Goal: Task Accomplishment & Management: Manage account settings

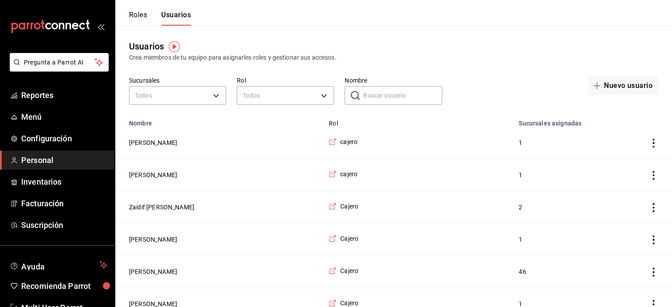
click at [500, 43] on div "Usuarios Crea miembros de tu equipo para asignarles roles y gestionar sus acces…" at bounding box center [393, 51] width 557 height 23
click at [174, 143] on button "[PERSON_NAME]" at bounding box center [153, 142] width 48 height 9
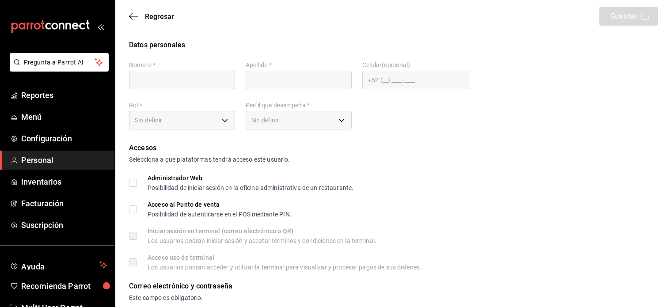
type input "[PERSON_NAME]"
checkbox input "true"
type input "[EMAIL_ADDRESS][DOMAIN_NAME]"
type input "2788"
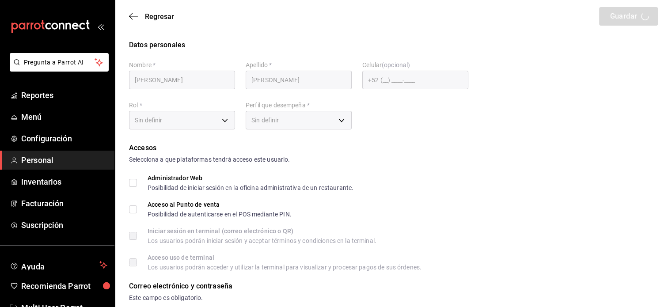
type input "6010e870-88c9-4b3a-91b9-ebf868a04b03"
type input "CASHIER"
checkbox input "true"
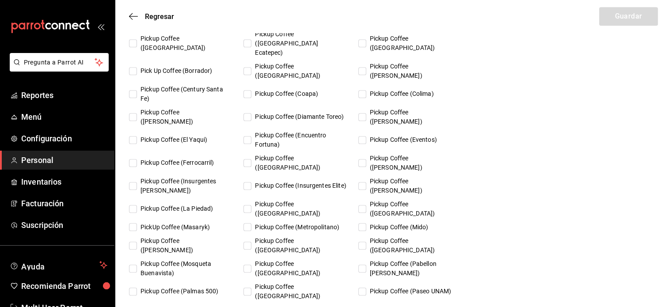
scroll to position [589, 0]
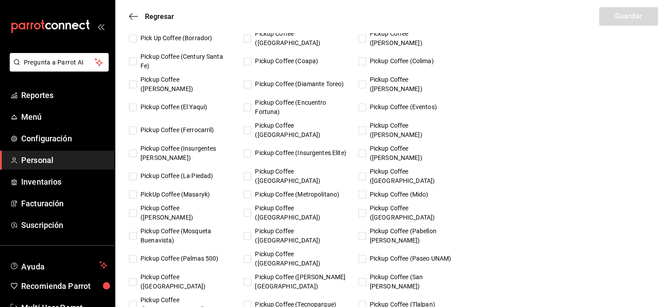
click at [365, 255] on input "Pickup Coffee (Paseo UNAM)" at bounding box center [362, 259] width 8 height 8
checkbox input "true"
click at [633, 20] on button "Guardar" at bounding box center [628, 16] width 59 height 19
click at [133, 13] on icon "button" at bounding box center [131, 16] width 4 height 7
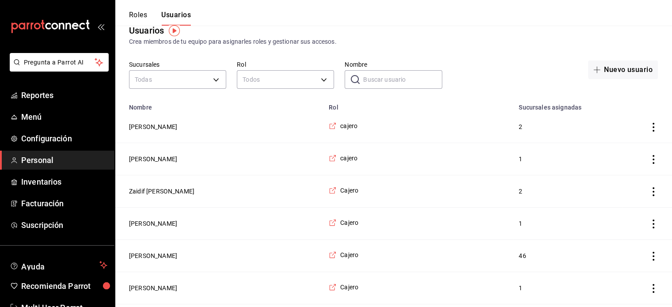
scroll to position [16, 0]
click at [169, 190] on button "Zaidif [PERSON_NAME]" at bounding box center [161, 191] width 65 height 9
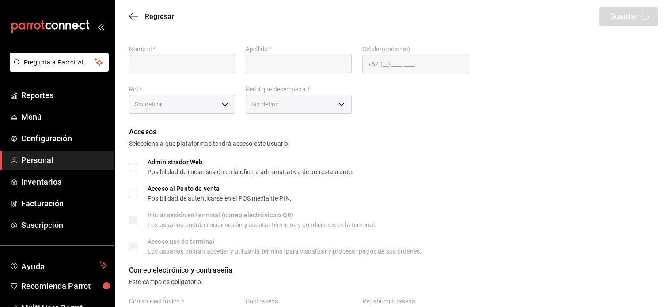
type input "[PERSON_NAME]"
checkbox input "true"
type input "[EMAIL_ADDRESS][DOMAIN_NAME]"
type input "4756"
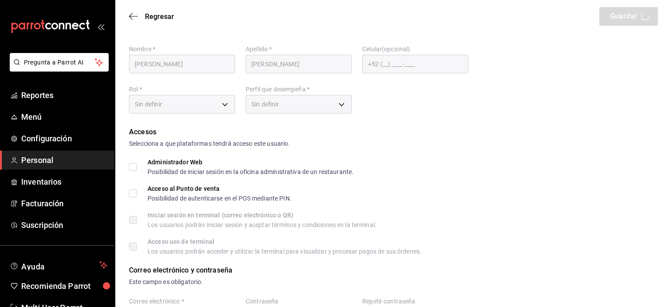
type input "2e921536-4f42-4e86-88b9-b1dacc1a681d"
type input "CASHIER"
checkbox input "true"
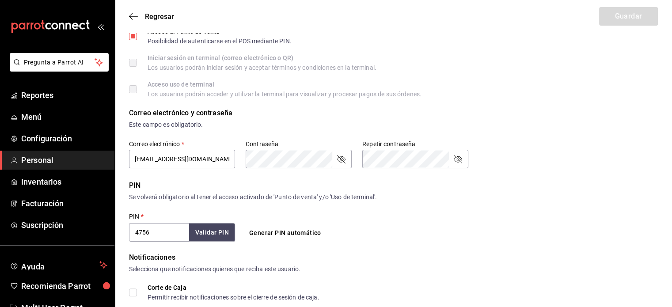
scroll to position [173, 0]
click at [222, 234] on button "Validar PIN" at bounding box center [211, 232] width 47 height 19
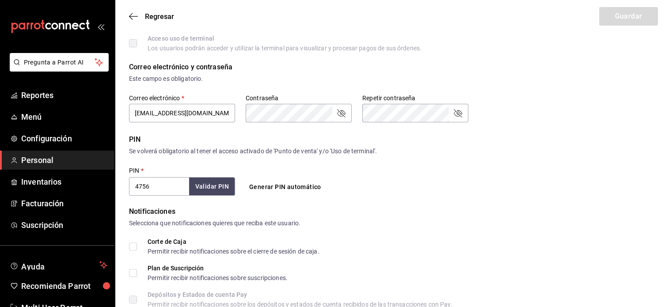
scroll to position [220, 0]
click at [304, 99] on label "Contraseña" at bounding box center [299, 98] width 106 height 6
click at [637, 20] on button "Guardar" at bounding box center [628, 16] width 59 height 19
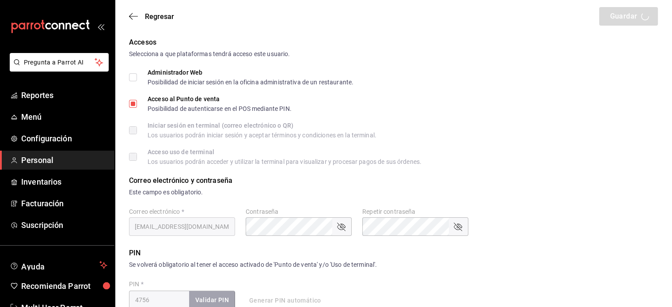
scroll to position [0, 0]
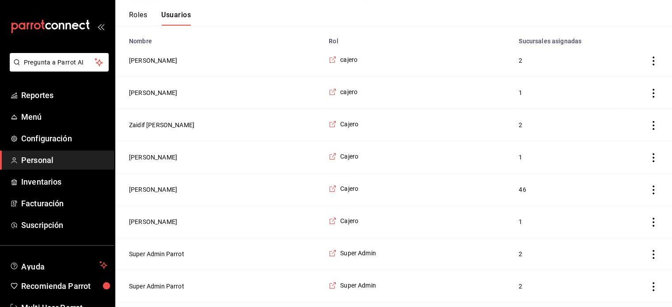
scroll to position [83, 0]
click at [194, 120] on button "Zaidif [PERSON_NAME]" at bounding box center [161, 124] width 65 height 9
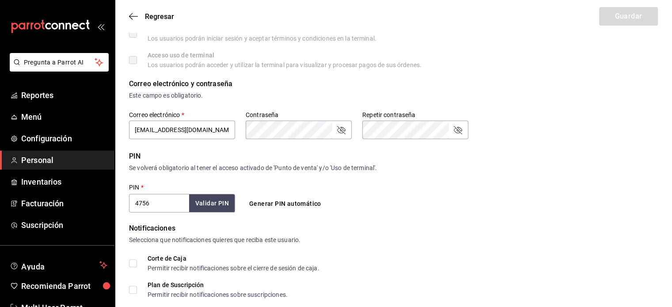
scroll to position [203, 0]
click at [171, 193] on input "4756" at bounding box center [159, 202] width 60 height 19
click at [558, 148] on form "Datos personales Nombre   * [PERSON_NAME]   * [PERSON_NAME] Celular (opcional) …" at bounding box center [393, 299] width 529 height 924
click at [140, 204] on input "4756" at bounding box center [159, 202] width 60 height 19
click at [138, 208] on input "4756" at bounding box center [159, 202] width 60 height 19
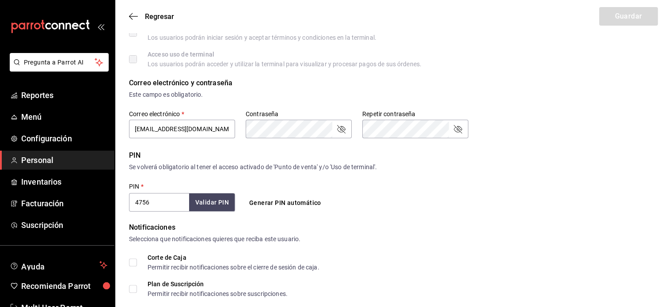
click at [137, 210] on input "4756" at bounding box center [159, 202] width 60 height 19
type input "604756"
click at [201, 201] on button "Validar PIN" at bounding box center [211, 202] width 47 height 19
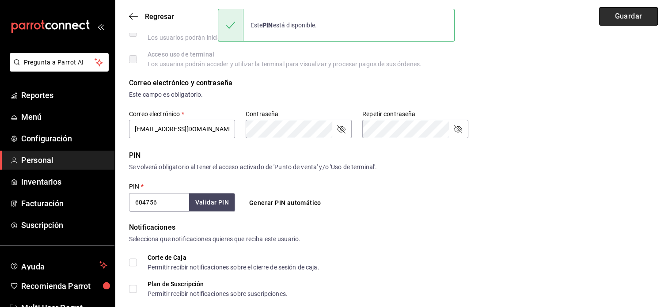
click at [622, 8] on button "Guardar" at bounding box center [628, 16] width 59 height 19
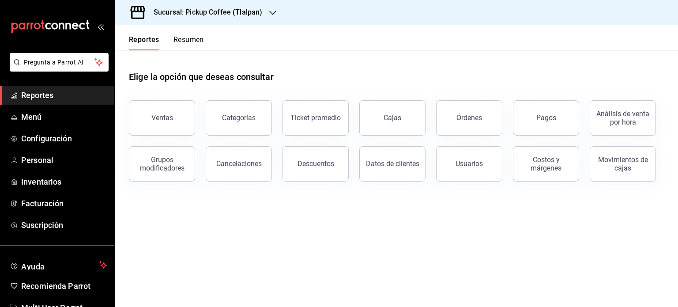
click at [258, 6] on div "Sucursal: Pickup Coffee (Tlalpan)" at bounding box center [201, 12] width 158 height 25
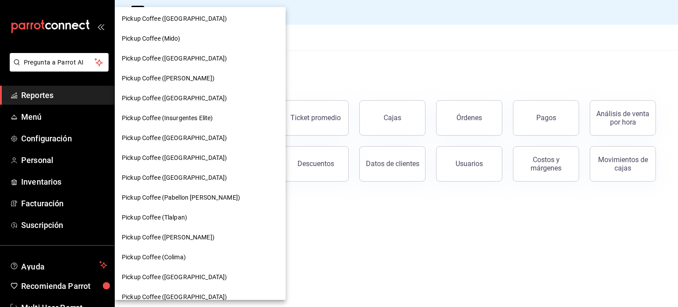
scroll to position [481, 0]
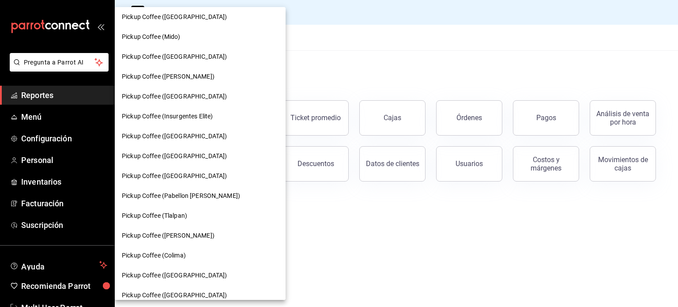
click at [190, 159] on span "Pickup Coffee ([GEOGRAPHIC_DATA])" at bounding box center [174, 156] width 105 height 9
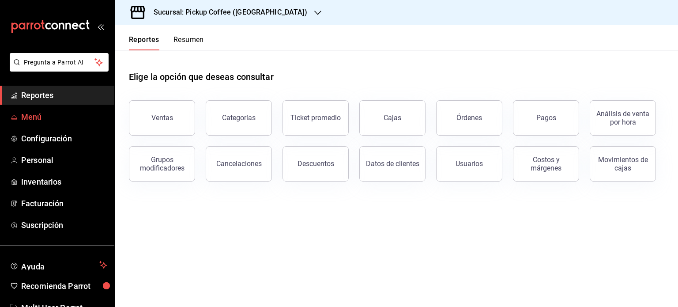
click at [65, 122] on span "Menú" at bounding box center [64, 117] width 86 height 12
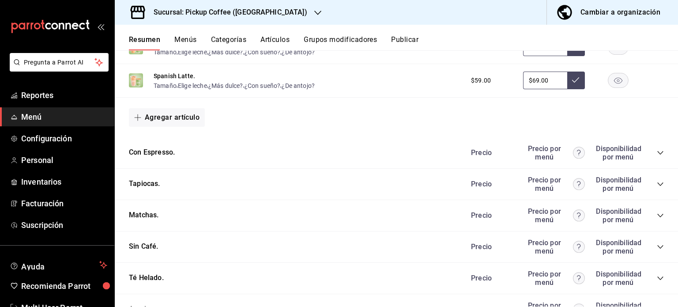
scroll to position [372, 0]
click at [658, 217] on icon "collapse-category-row" at bounding box center [661, 216] width 6 height 4
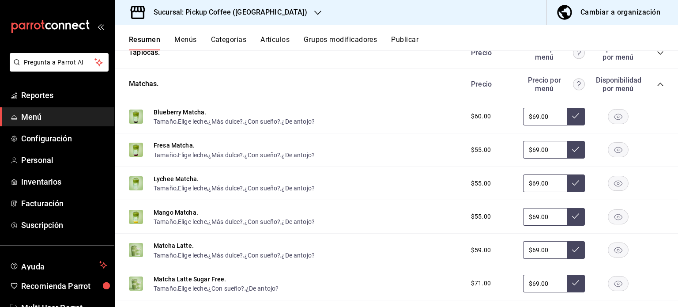
click at [609, 115] on rect "button" at bounding box center [619, 116] width 20 height 15
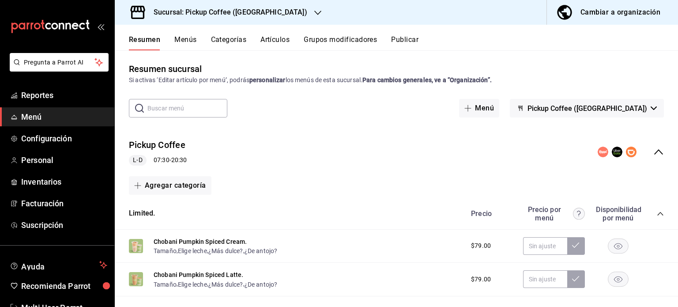
scroll to position [0, 0]
